Goal: Book appointment/travel/reservation

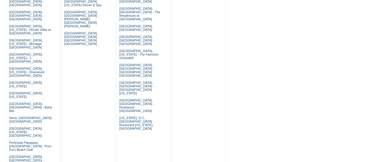
scroll to position [332, 0]
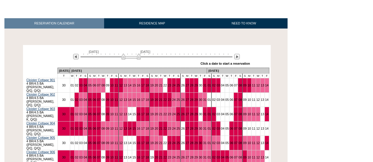
scroll to position [77, 0]
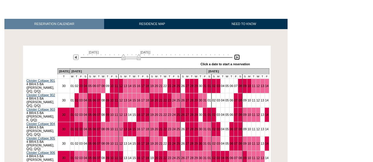
click at [236, 59] on img at bounding box center [237, 57] width 6 height 6
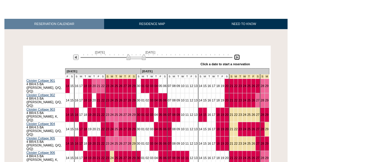
click at [236, 59] on img at bounding box center [237, 57] width 6 height 6
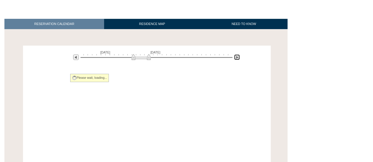
click at [236, 59] on img at bounding box center [237, 57] width 6 height 6
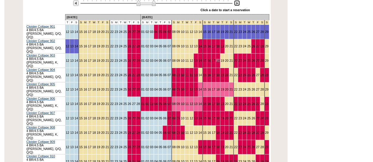
scroll to position [131, 0]
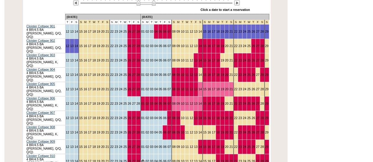
click at [141, 160] on link "01" at bounding box center [143, 162] width 4 height 4
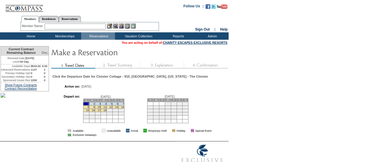
click at [112, 105] on td "5" at bounding box center [110, 103] width 6 height 3
